Goal: Information Seeking & Learning: Learn about a topic

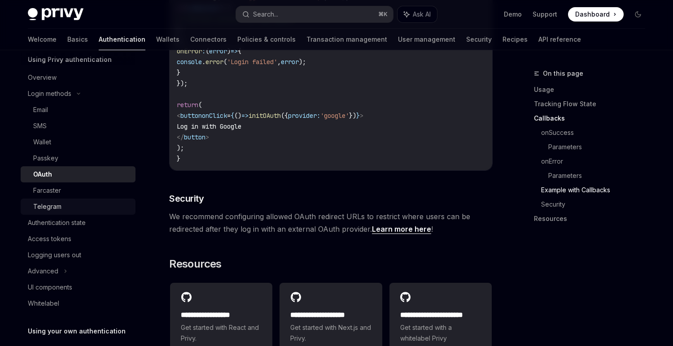
scroll to position [41, 0]
click at [65, 276] on div "Advanced" at bounding box center [78, 271] width 115 height 16
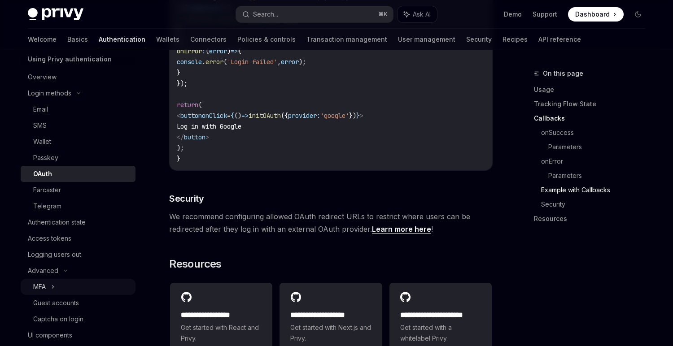
scroll to position [65, 0]
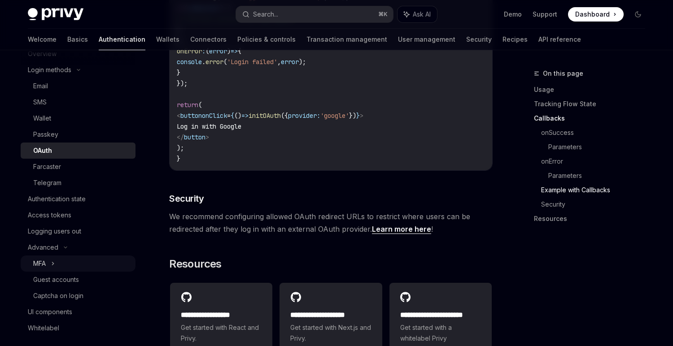
click at [63, 258] on div "MFA" at bounding box center [78, 264] width 115 height 16
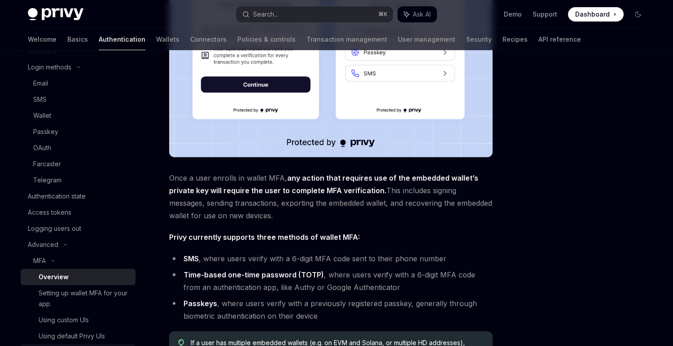
scroll to position [66, 0]
click at [82, 215] on div "Access tokens" at bounding box center [79, 214] width 102 height 11
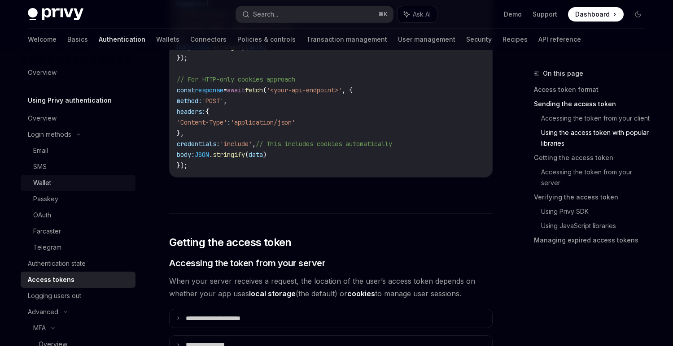
scroll to position [948, 0]
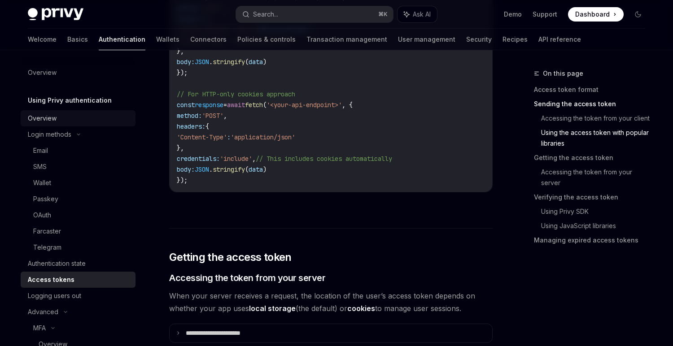
click at [57, 118] on div "Overview" at bounding box center [79, 118] width 102 height 11
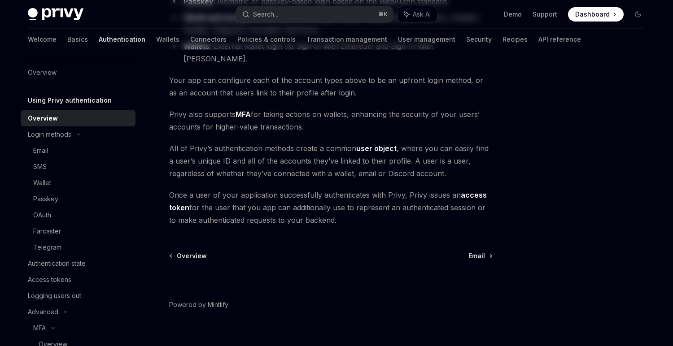
scroll to position [185, 0]
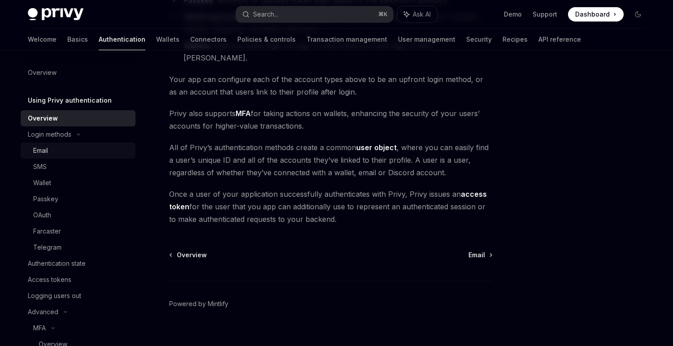
click at [51, 152] on div "Email" at bounding box center [81, 150] width 97 height 11
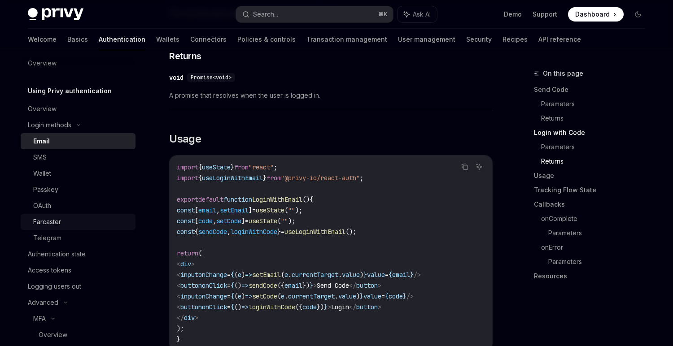
scroll to position [18, 0]
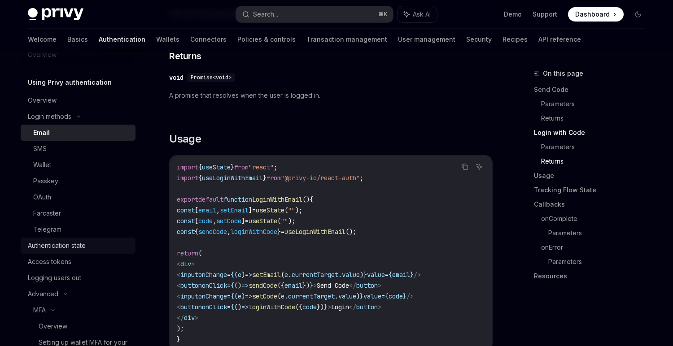
click at [69, 246] on div "Authentication state" at bounding box center [57, 245] width 58 height 11
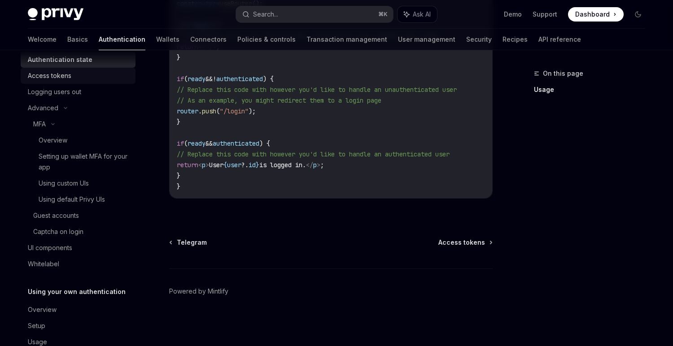
scroll to position [226, 0]
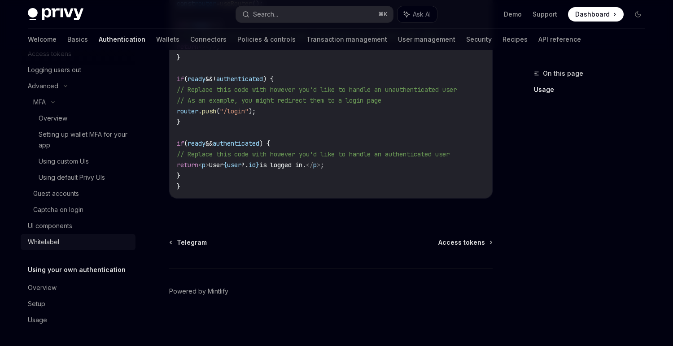
click at [81, 243] on div "Whitelabel" at bounding box center [79, 242] width 102 height 11
type textarea "*"
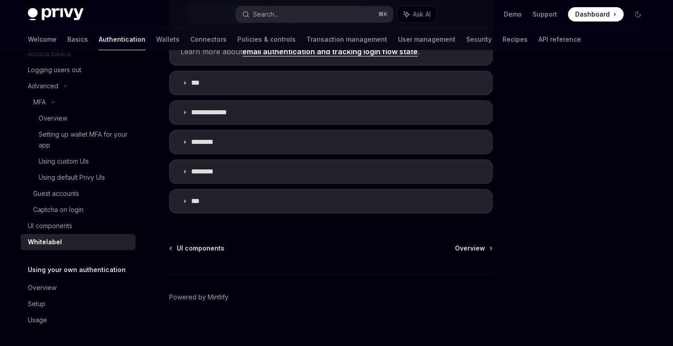
scroll to position [359, 0]
